Goal: Task Accomplishment & Management: Use online tool/utility

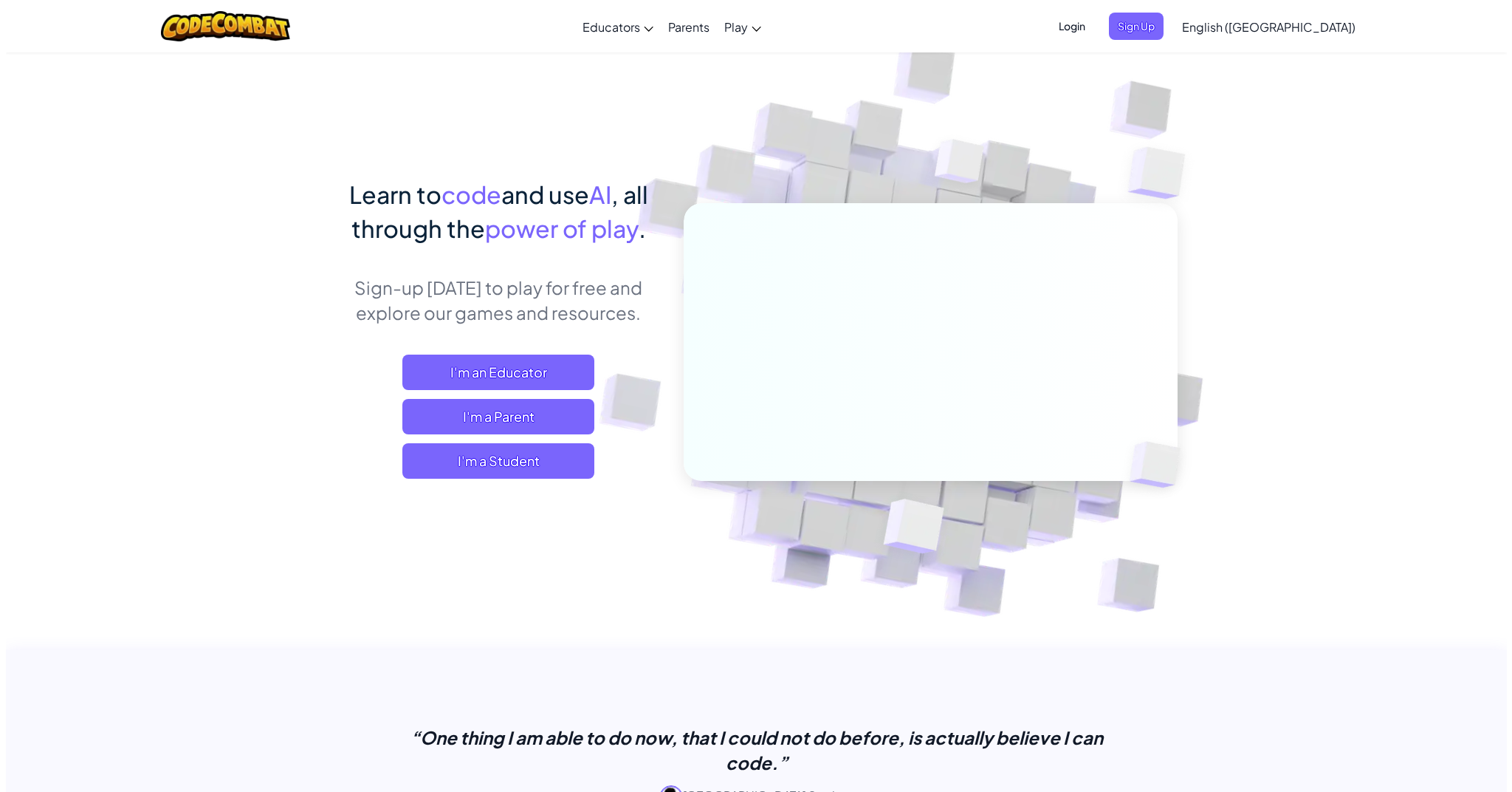
scroll to position [3, 0]
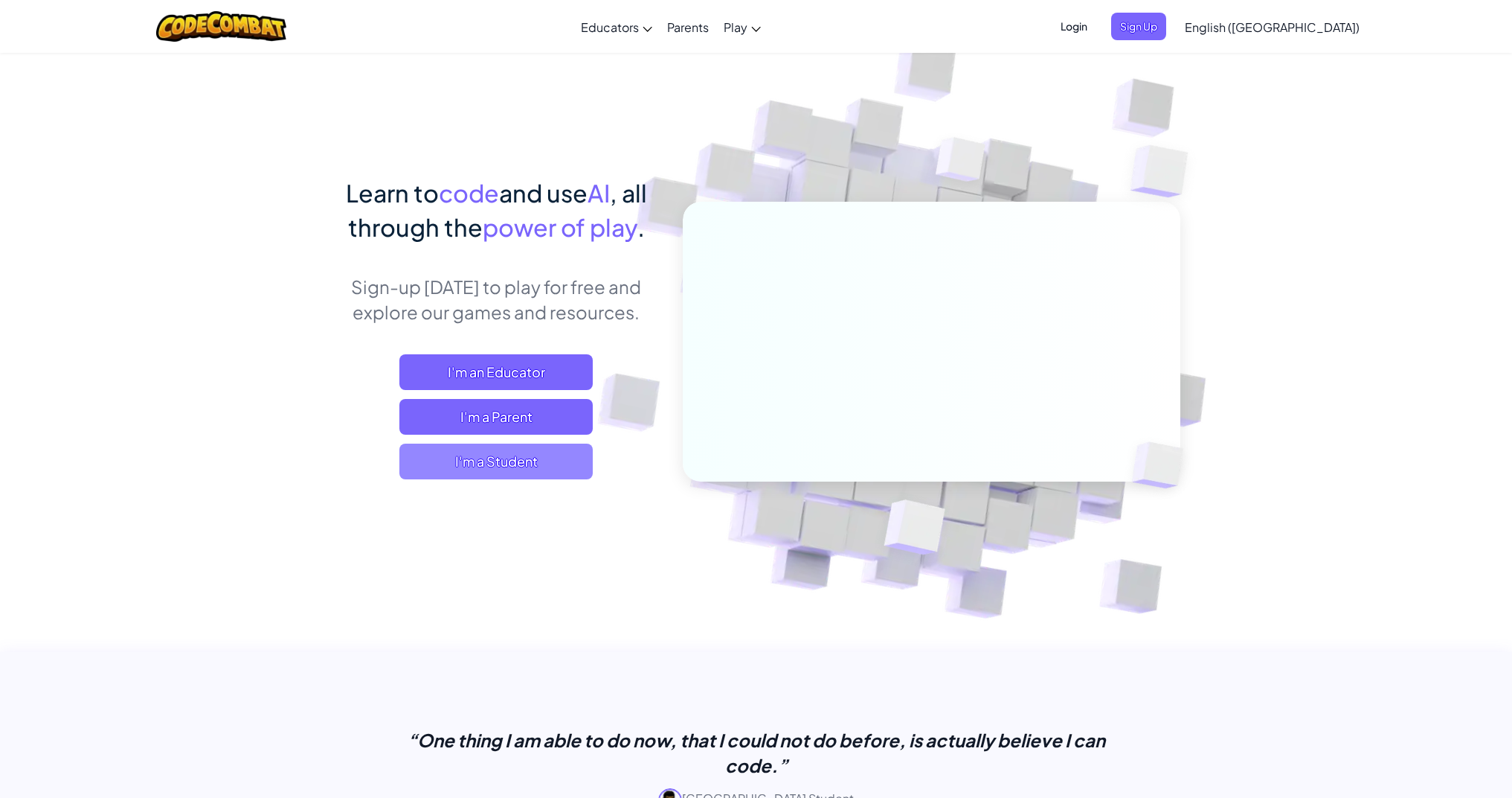
click at [543, 461] on span "I'm a Student" at bounding box center [496, 462] width 193 height 36
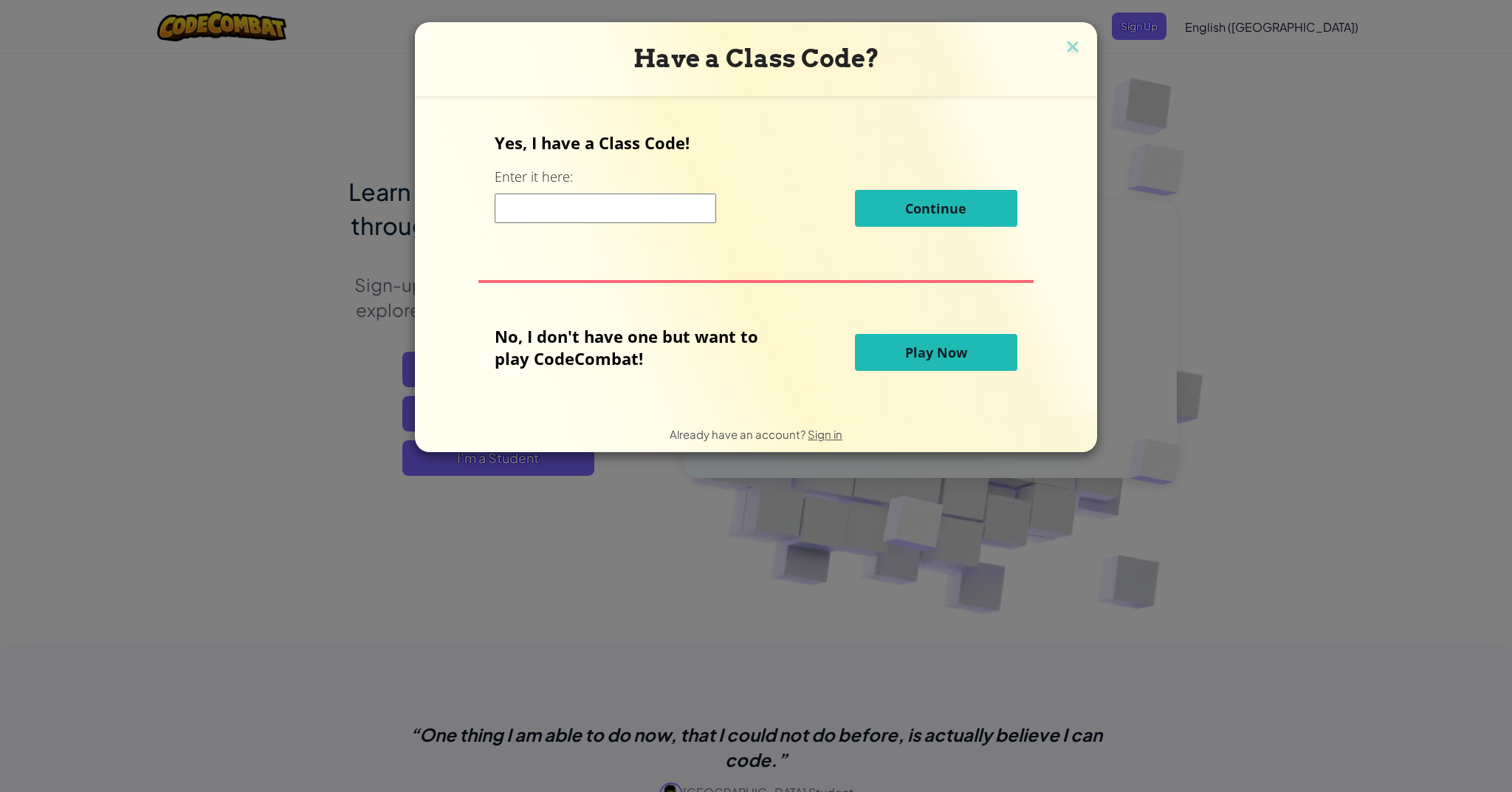
click at [954, 344] on span "Play Now" at bounding box center [936, 352] width 62 height 18
